Goal: Task Accomplishment & Management: Complete application form

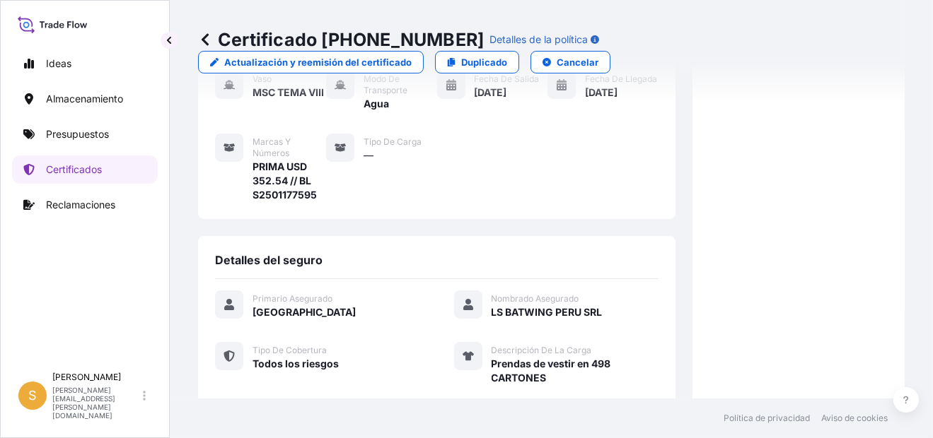
scroll to position [84, 0]
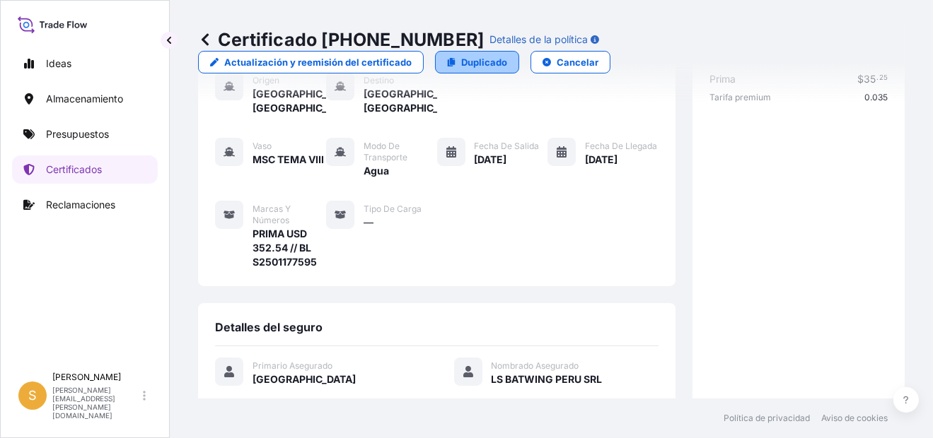
click at [497, 67] on p "Duplicado" at bounding box center [484, 62] width 46 height 14
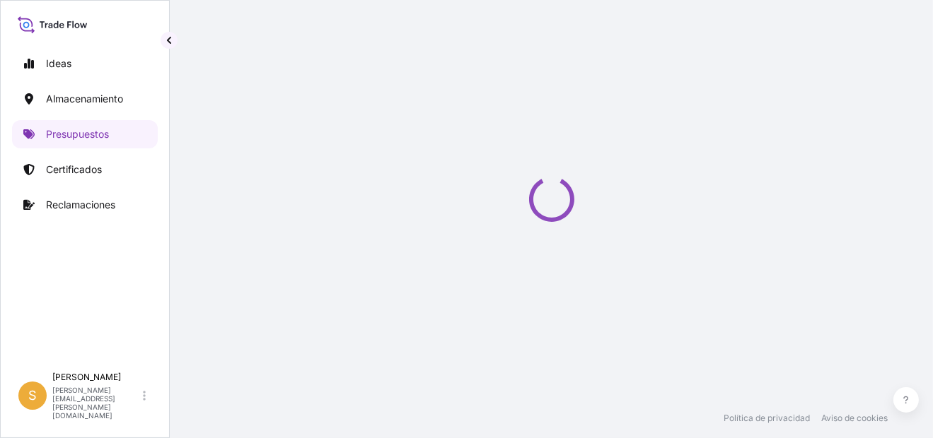
scroll to position [22, 0]
select select "Water"
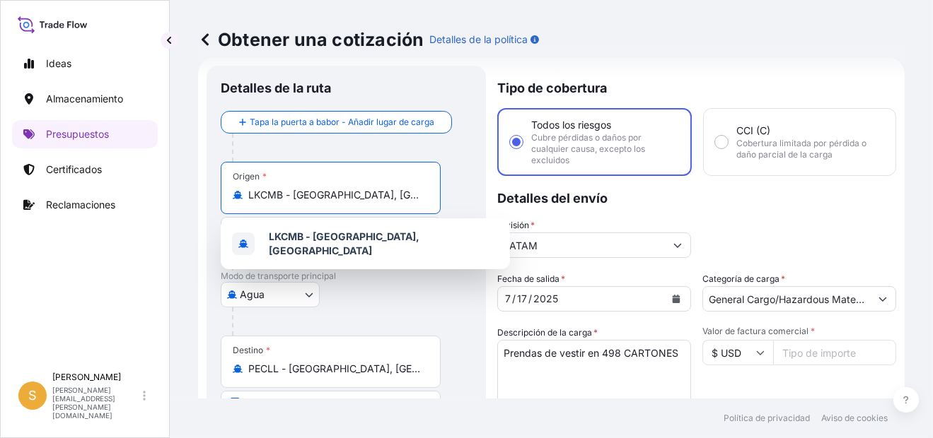
drag, startPoint x: 396, startPoint y: 192, endPoint x: 240, endPoint y: 192, distance: 156.3
click at [240, 192] on div "LKCMB - [GEOGRAPHIC_DATA], [GEOGRAPHIC_DATA]" at bounding box center [331, 195] width 196 height 14
type input ","
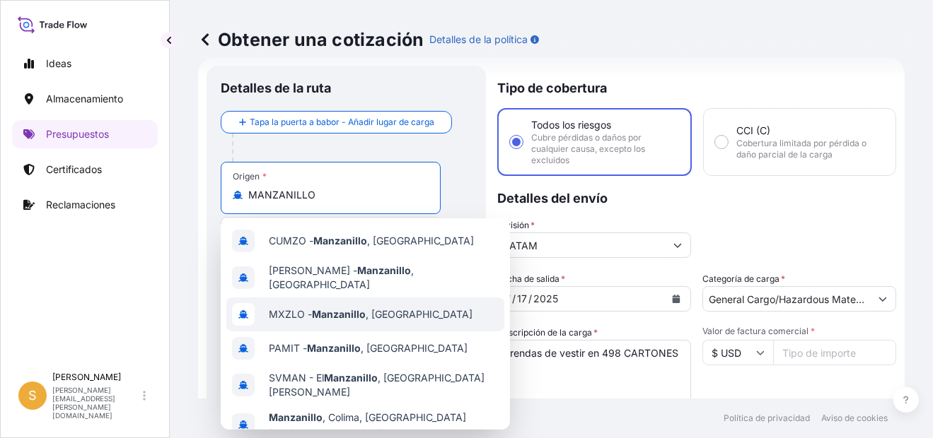
click at [431, 318] on div "MXZLO - [GEOGRAPHIC_DATA] , [GEOGRAPHIC_DATA]" at bounding box center [365, 315] width 278 height 34
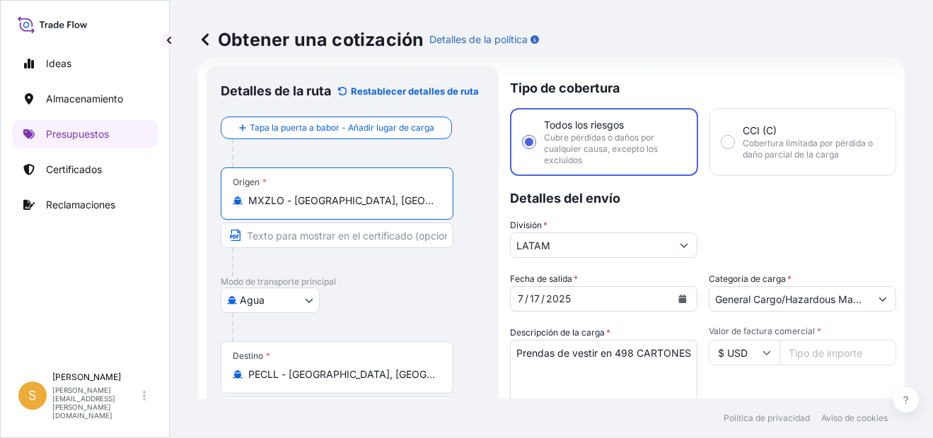
type input "MXZLO - [GEOGRAPHIC_DATA], [GEOGRAPHIC_DATA]"
click at [679, 295] on icon "Calendario" at bounding box center [683, 299] width 8 height 8
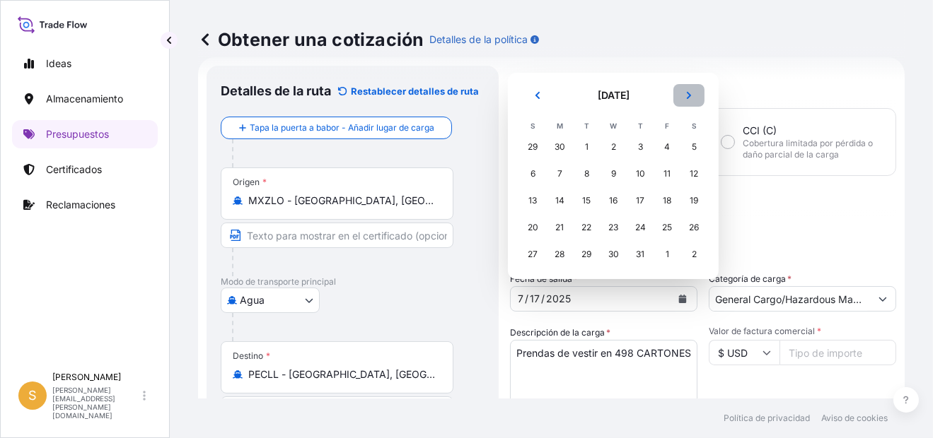
click at [698, 87] on button "Próximo" at bounding box center [688, 95] width 31 height 23
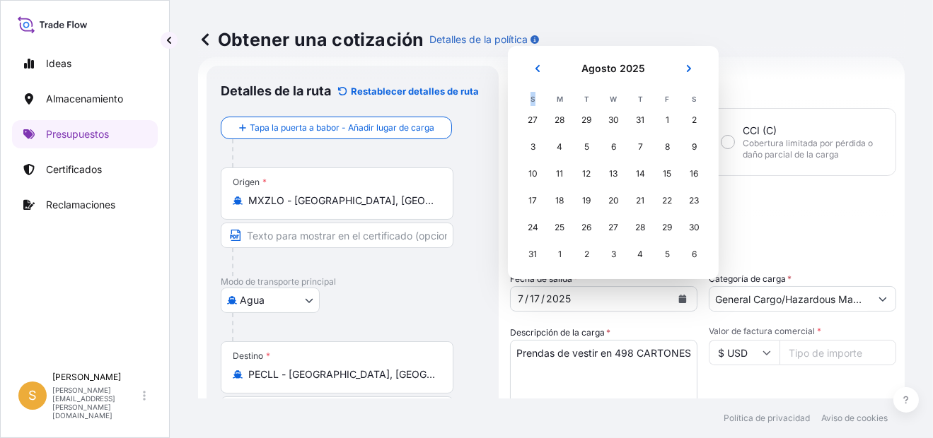
click at [698, 87] on header "Agosto 2025" at bounding box center [613, 74] width 188 height 34
click at [690, 62] on button "Próximo" at bounding box center [688, 68] width 31 height 23
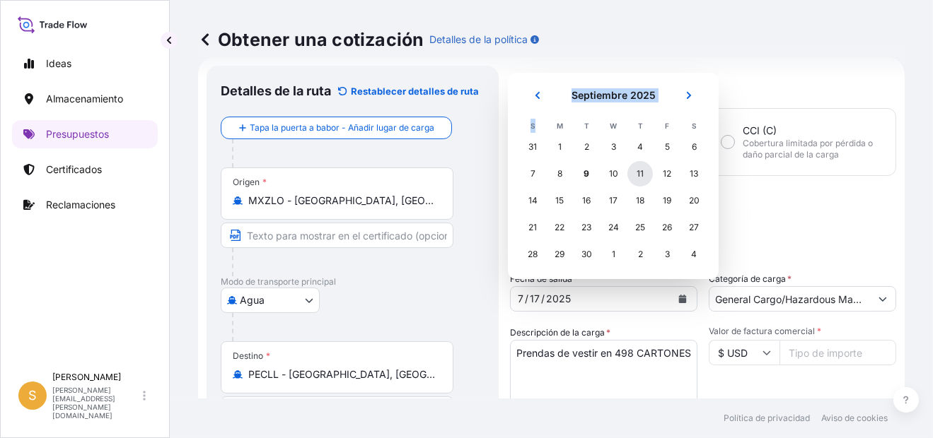
click at [640, 174] on div "11" at bounding box center [639, 173] width 25 height 25
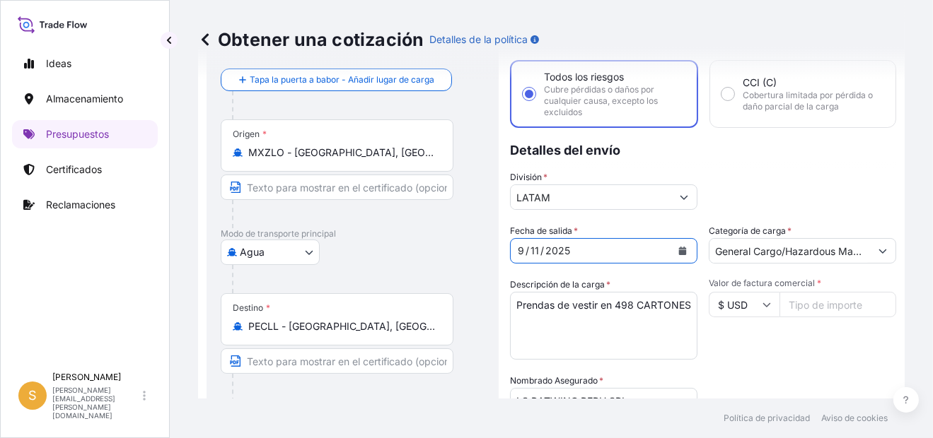
scroll to position [93, 0]
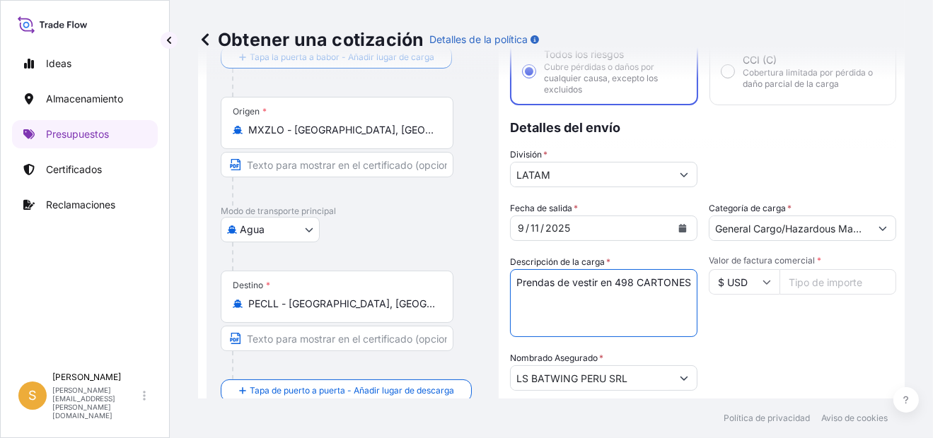
drag, startPoint x: 603, startPoint y: 306, endPoint x: 614, endPoint y: 277, distance: 30.9
click at [614, 277] on textarea "Prendas de vestir en 498 CARTONES" at bounding box center [603, 303] width 187 height 68
paste textarea "3 PALLETS - 115 CARTONES"
click at [677, 281] on textarea "Prendas de vestir en 498 CARTONES" at bounding box center [603, 303] width 187 height 68
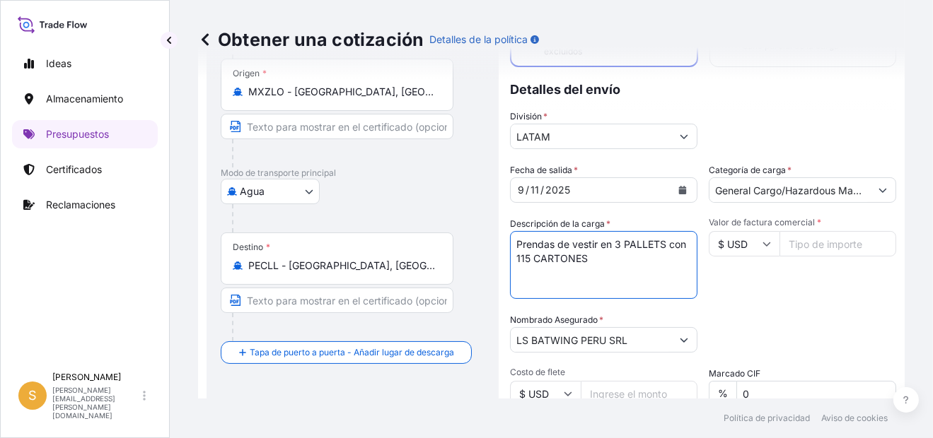
scroll to position [164, 0]
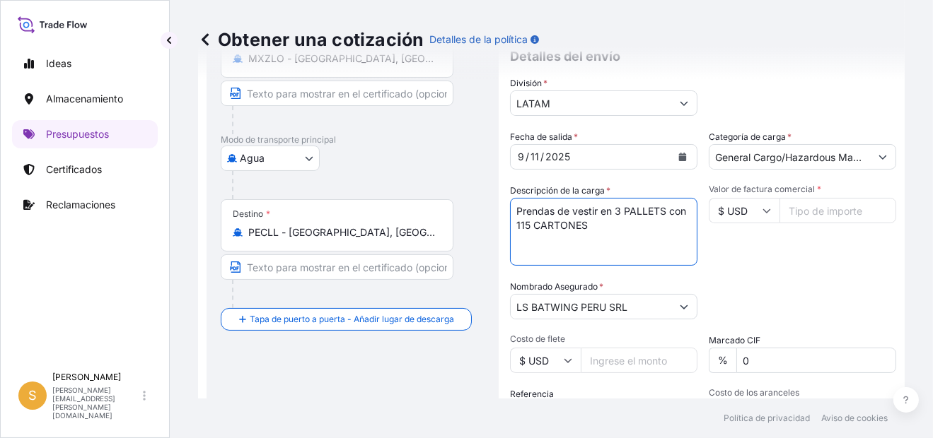
type textarea "Prendas de vestir en 3 PALLETS con 115 CARTONES"
click at [808, 217] on input "Valor de factura comercial *" at bounding box center [837, 210] width 117 height 25
paste input "28144"
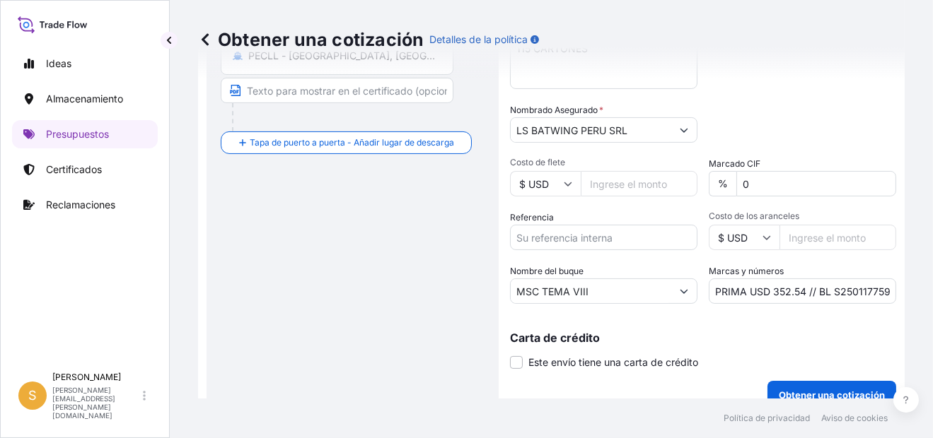
scroll to position [358, 0]
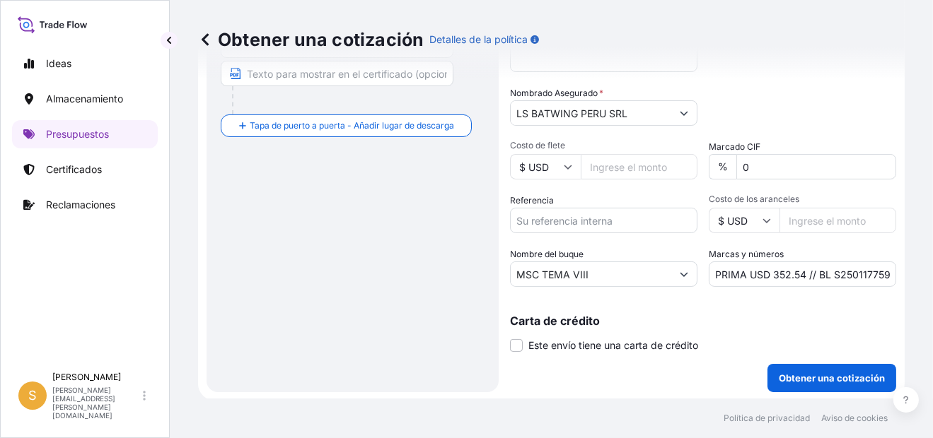
type input "28144.00"
click at [617, 223] on input "Referencia" at bounding box center [603, 220] width 187 height 25
click at [597, 221] on input "Referencia" at bounding box center [603, 220] width 187 height 25
paste input "Facturas A03002, A03003, A03004 y demás."
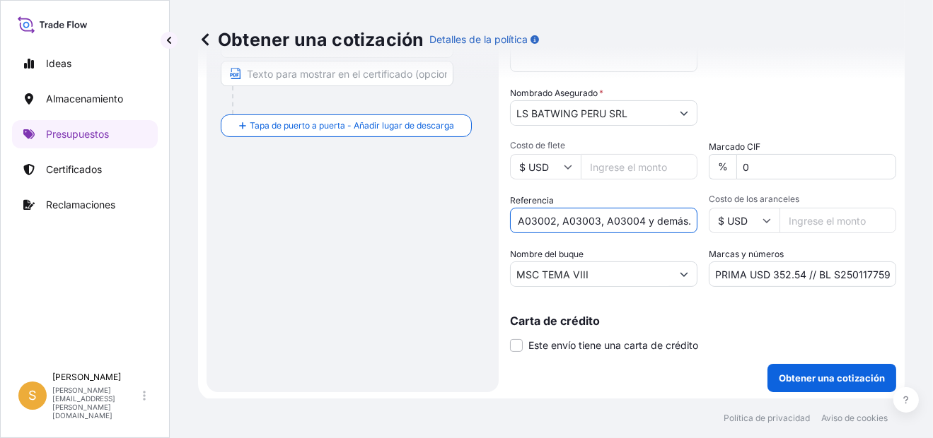
type input "Facturas A03002, A03003, A03004 y demás."
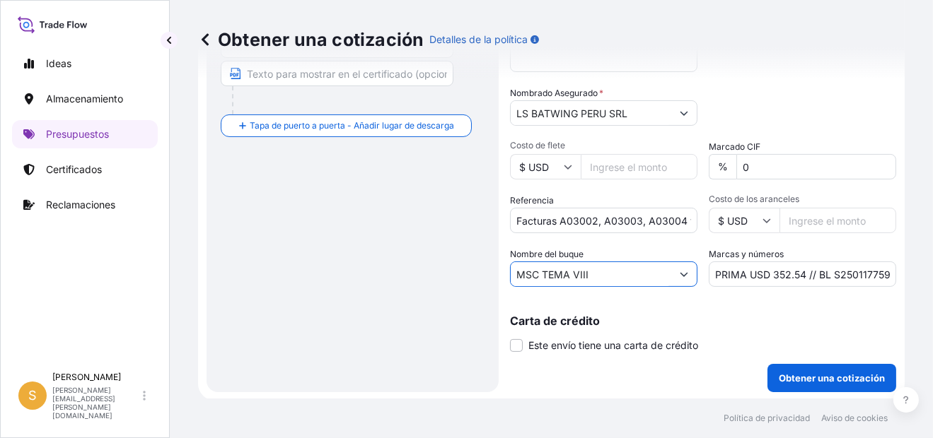
drag, startPoint x: 643, startPoint y: 274, endPoint x: 393, endPoint y: 277, distance: 249.6
click at [394, 277] on form "Detalles de la ruta Restablecer detalles [PERSON_NAME] Tapa la puerta a babor -…" at bounding box center [551, 61] width 706 height 680
paste input "HUMBOLDT EXPRESS"
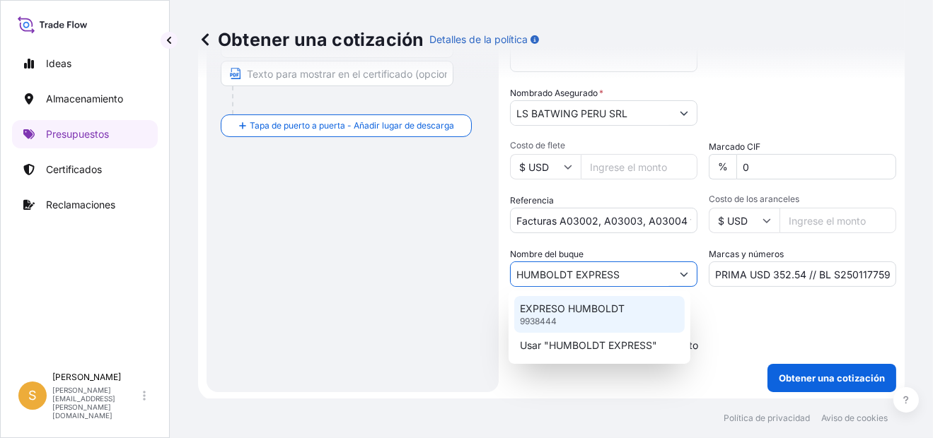
click at [595, 315] on p "EXPRESO HUMBOLDT" at bounding box center [572, 309] width 105 height 14
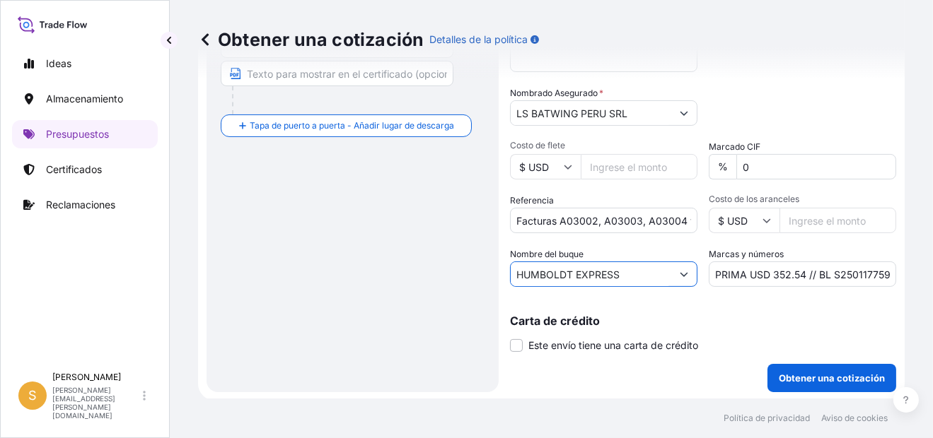
type input "HUMBOLDT EXPRESS"
click at [785, 268] on input "PRIMA USD 352.54 // BL S2501177595" at bounding box center [802, 274] width 187 height 25
click at [846, 269] on input "PRIMA USD 98.50 // BL S2501177595" at bounding box center [802, 274] width 187 height 25
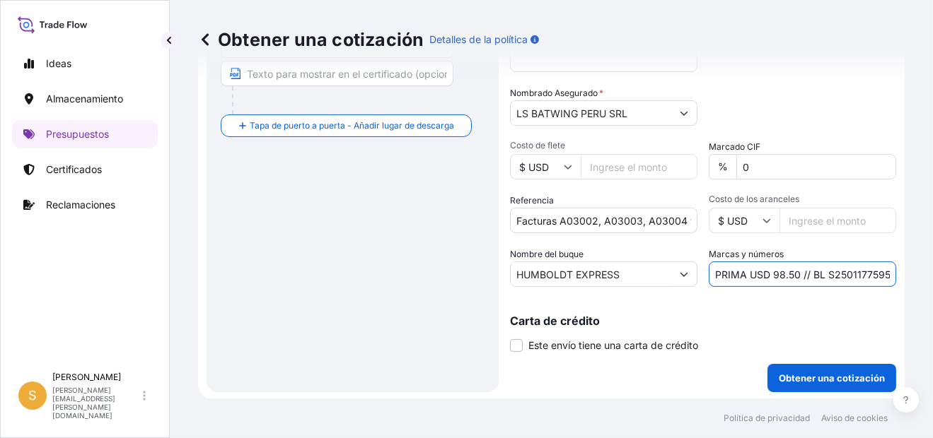
click at [846, 269] on input "PRIMA USD 98.50 // BL S2501177595" at bounding box center [802, 274] width 187 height 25
paste input "271742"
type input "PRIMA USD 98.50 // BL S2501271742"
click at [820, 381] on p "Obtener una cotización" at bounding box center [832, 378] width 106 height 14
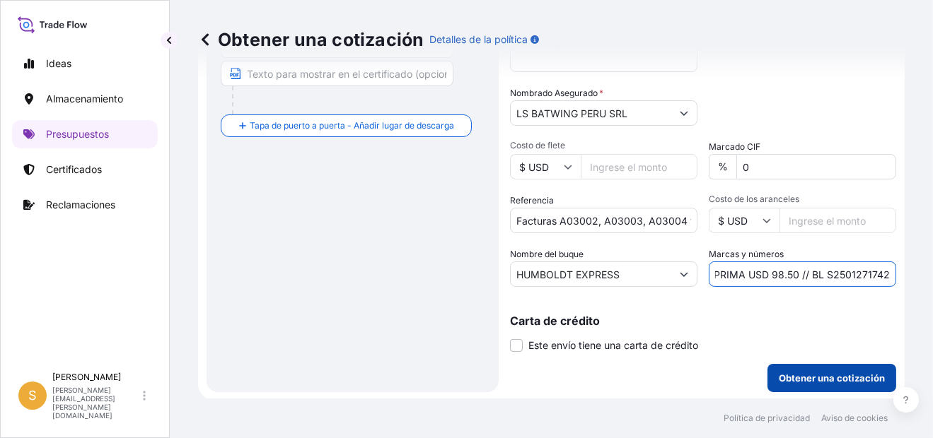
scroll to position [0, 0]
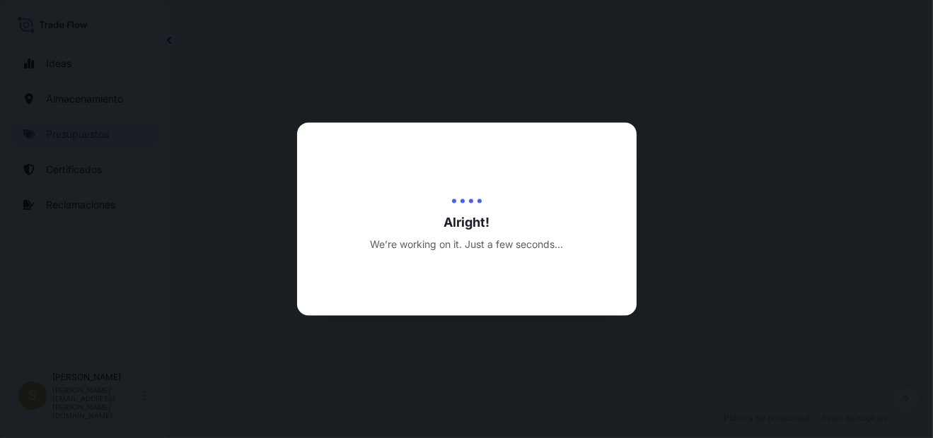
select select "Water"
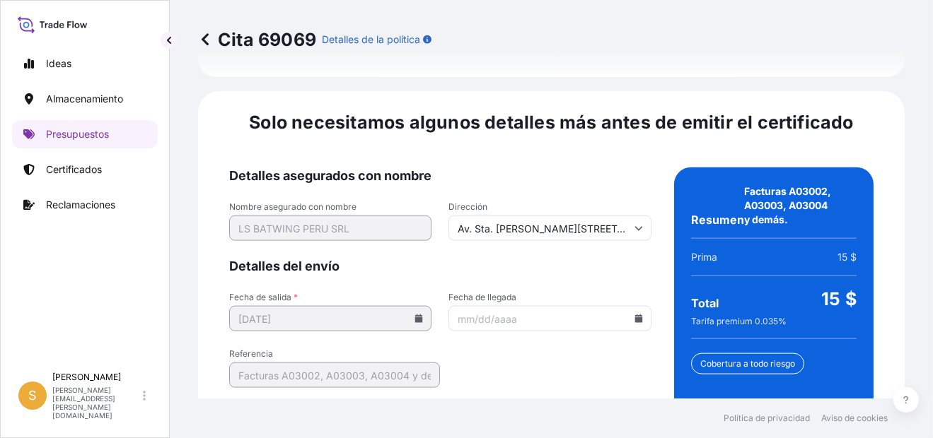
scroll to position [2272, 0]
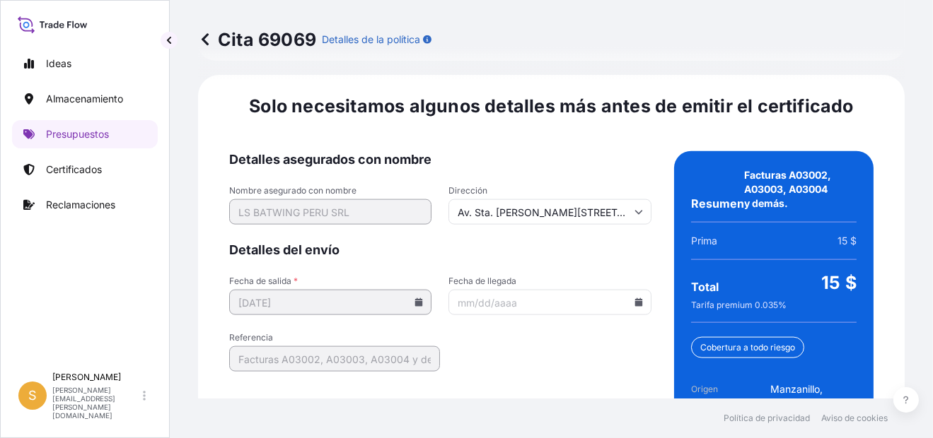
click at [627, 293] on input "Fecha de llegada" at bounding box center [549, 302] width 202 height 25
click at [636, 290] on input "Fecha de llegada" at bounding box center [549, 302] width 202 height 25
click at [634, 298] on icon at bounding box center [638, 302] width 8 height 8
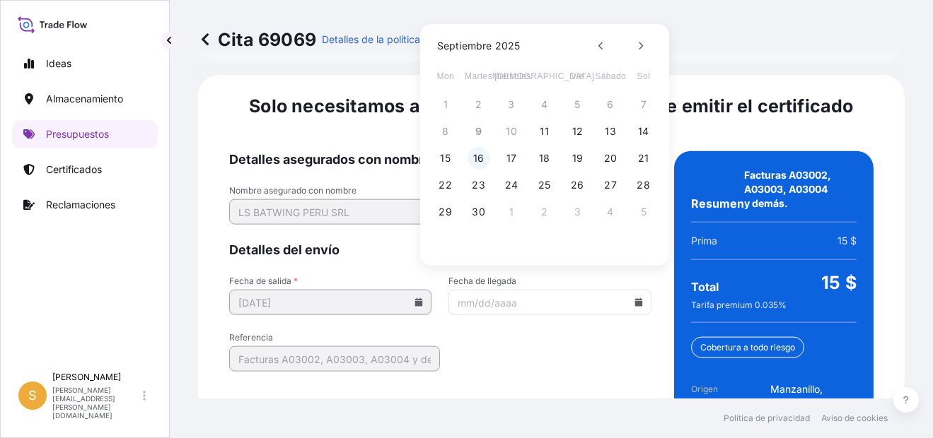
click at [477, 155] on button "16" at bounding box center [478, 158] width 23 height 23
type input "[DATE]"
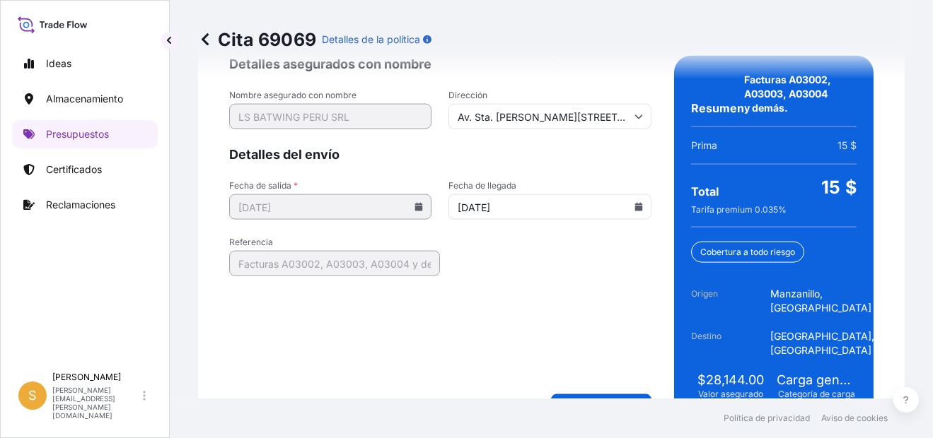
scroll to position [2372, 0]
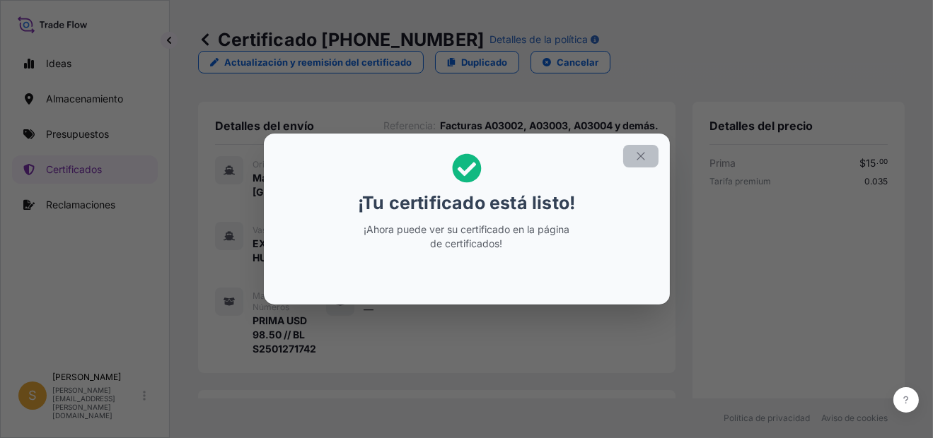
click at [638, 153] on icon "button" at bounding box center [640, 156] width 8 height 8
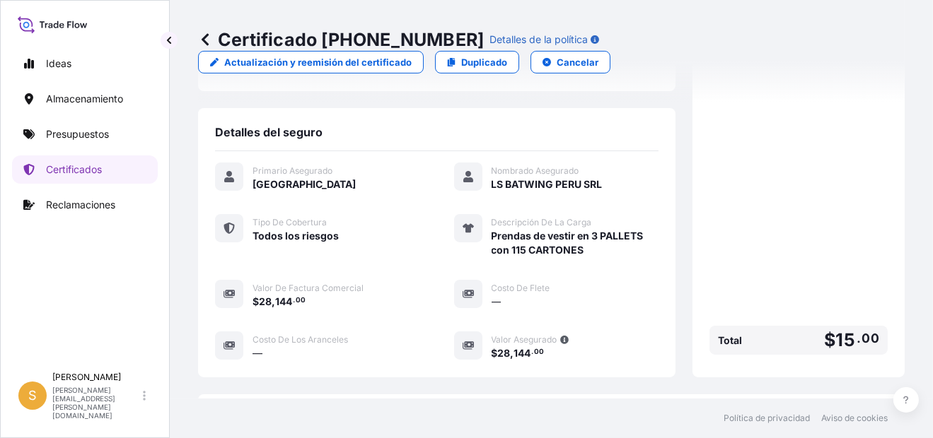
scroll to position [494, 0]
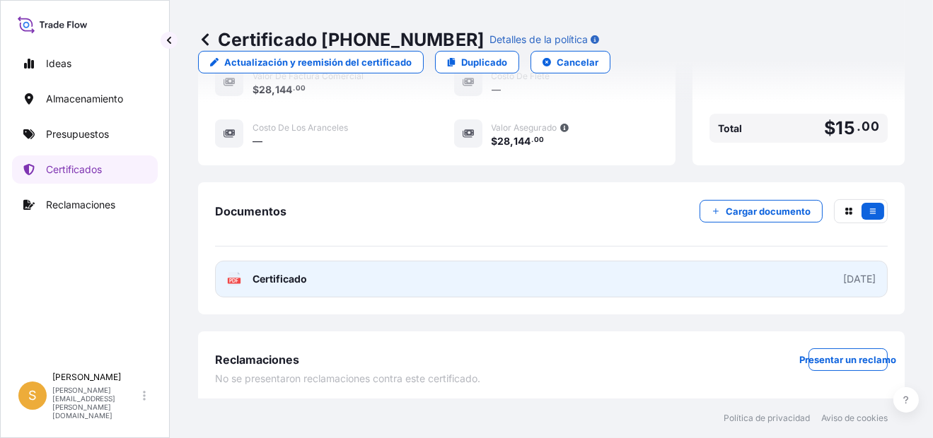
click at [444, 272] on link "PDF Certificado [DATE]" at bounding box center [551, 279] width 673 height 37
